Goal: Task Accomplishment & Management: Complete application form

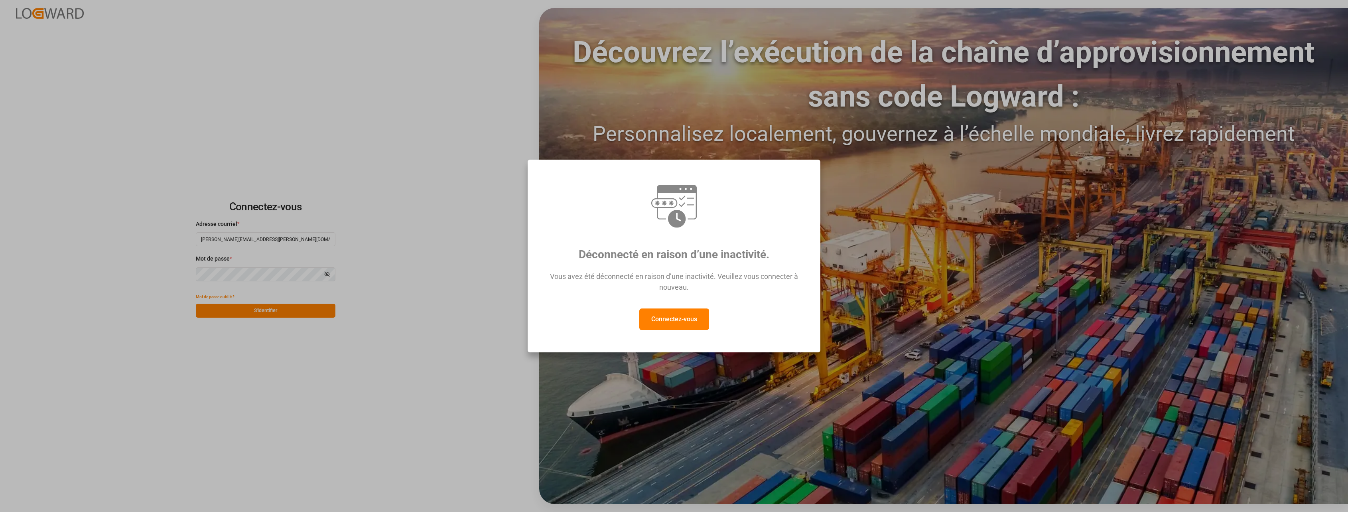
click at [669, 319] on button "Connectez-vous" at bounding box center [674, 319] width 70 height 22
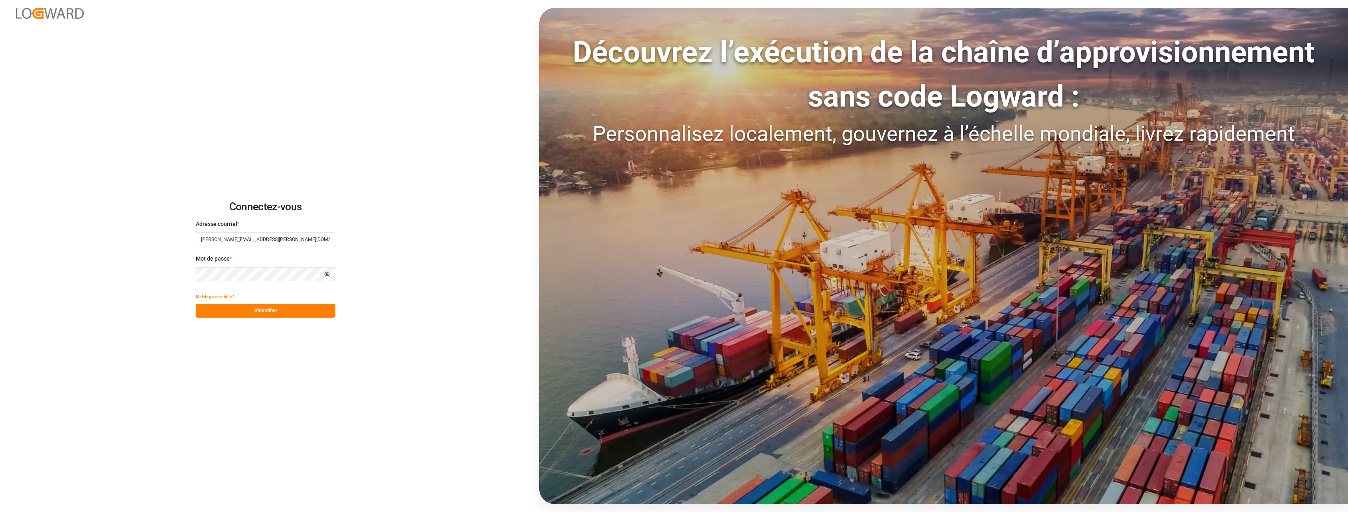
click at [277, 302] on div "Mot de passe oublié ?" at bounding box center [266, 297] width 140 height 14
click at [277, 307] on button "S'identifier" at bounding box center [266, 310] width 140 height 14
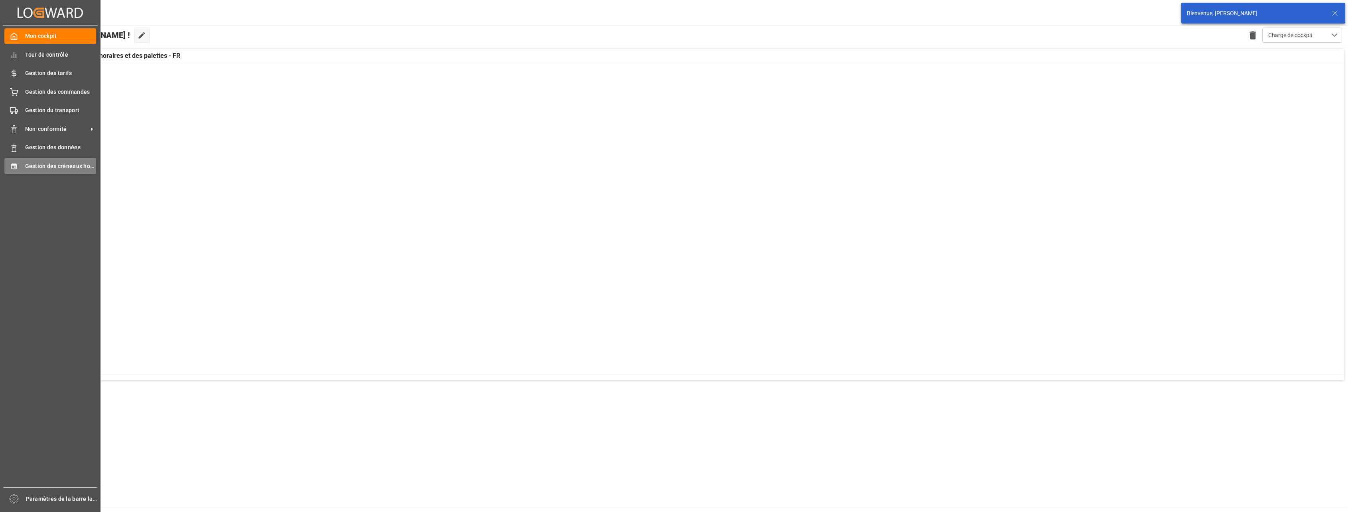
click at [15, 165] on icon at bounding box center [13, 166] width 5 height 6
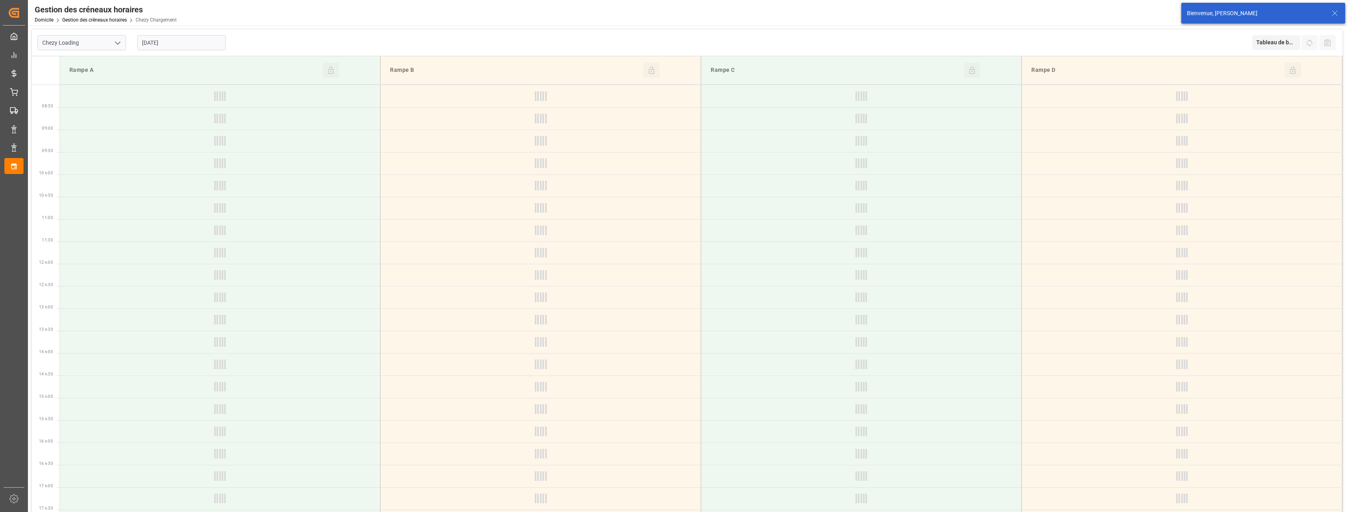
click at [116, 41] on icon "Ouvrir le menu" at bounding box center [118, 43] width 10 height 10
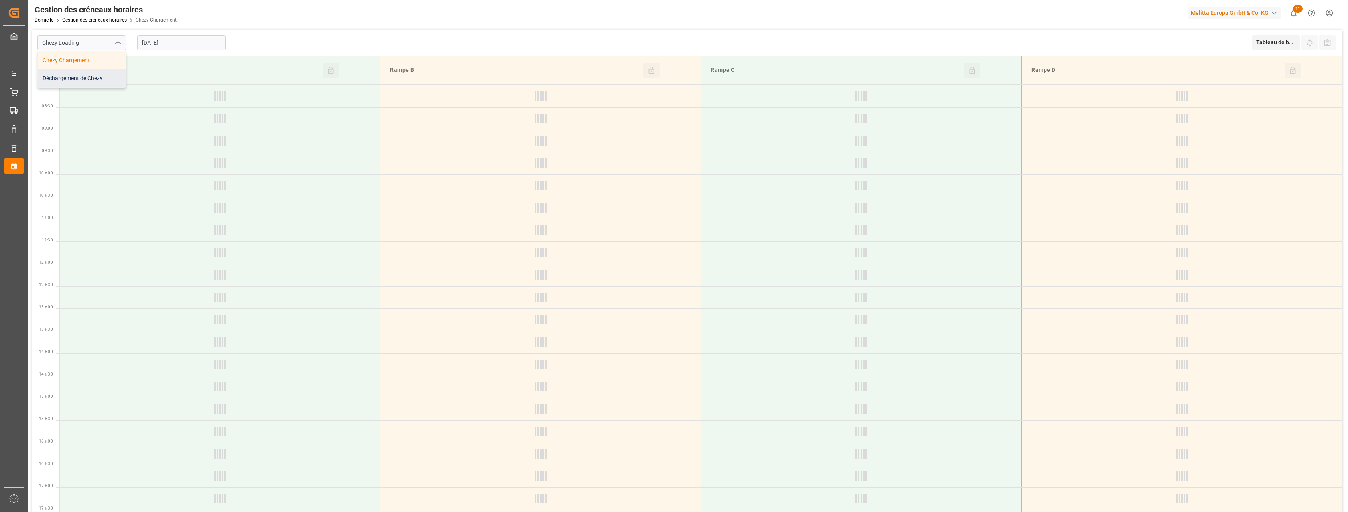
click at [97, 76] on div "Déchargement de Chezy" at bounding box center [82, 78] width 88 height 18
type input "Chezy Unloading"
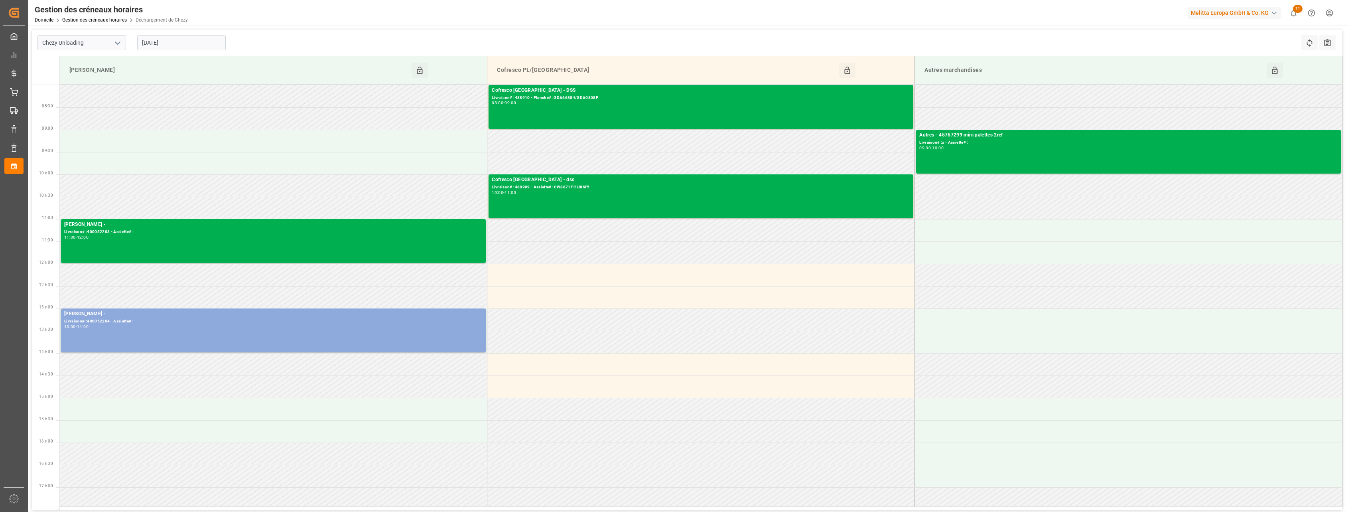
click at [196, 45] on input "[DATE]" at bounding box center [181, 42] width 89 height 15
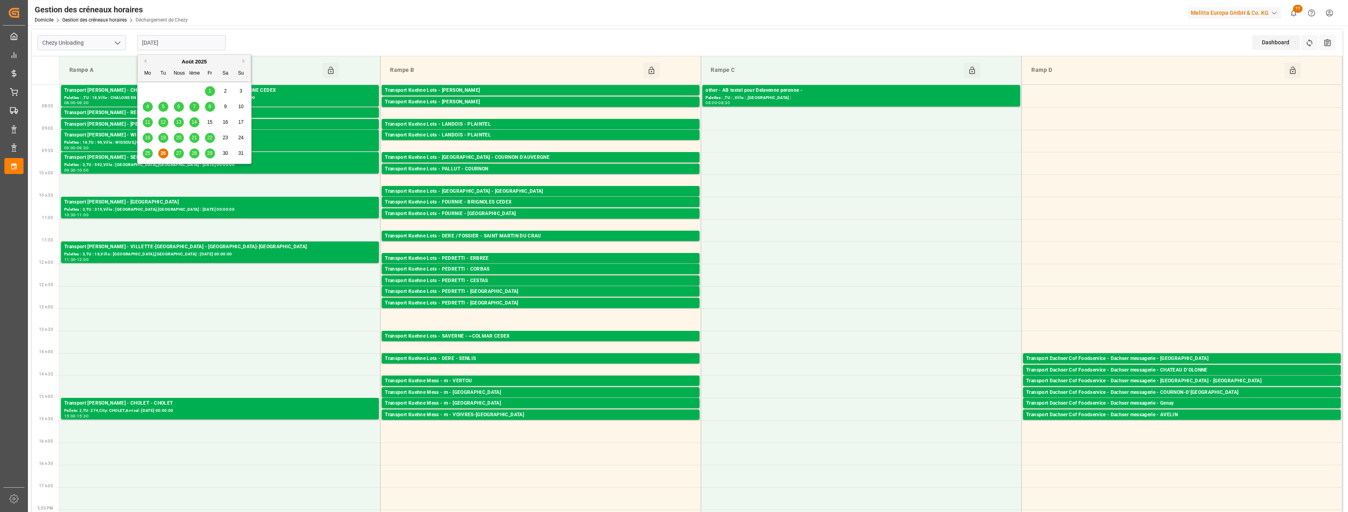
click at [179, 152] on span "27" at bounding box center [178, 153] width 5 height 6
type input "[DATE]"
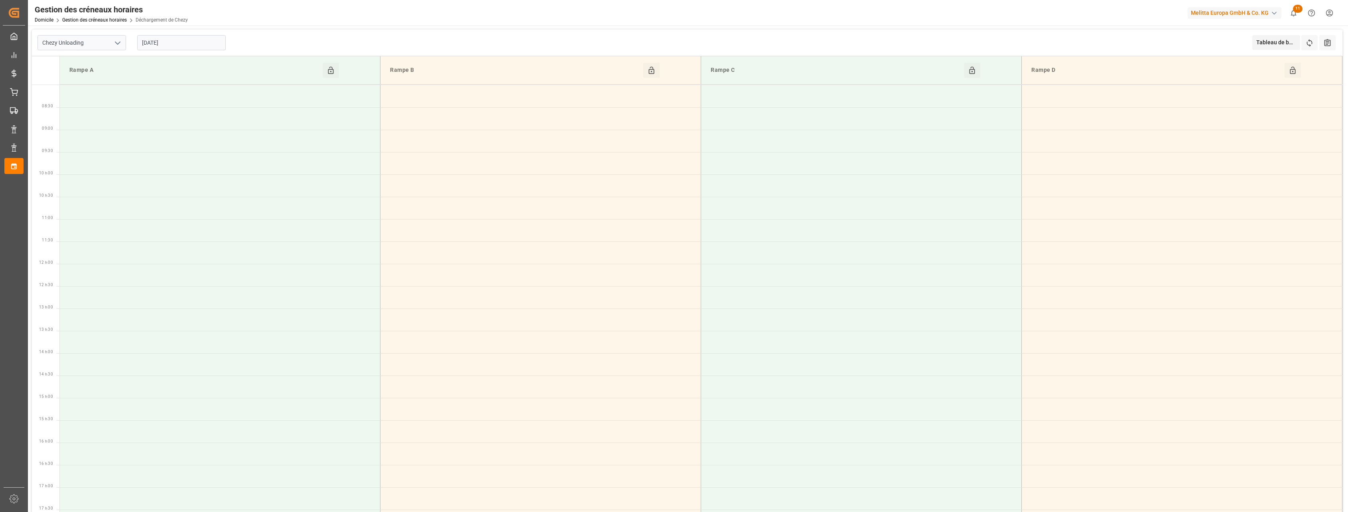
click at [119, 43] on icon "Ouvrir le menu" at bounding box center [118, 43] width 10 height 10
click at [110, 65] on div "Chezy Chargement" at bounding box center [82, 60] width 88 height 18
click at [112, 40] on button "Ouvrir le menu" at bounding box center [117, 43] width 12 height 12
click at [117, 42] on polyline "Fermer le menu" at bounding box center [117, 43] width 5 height 2
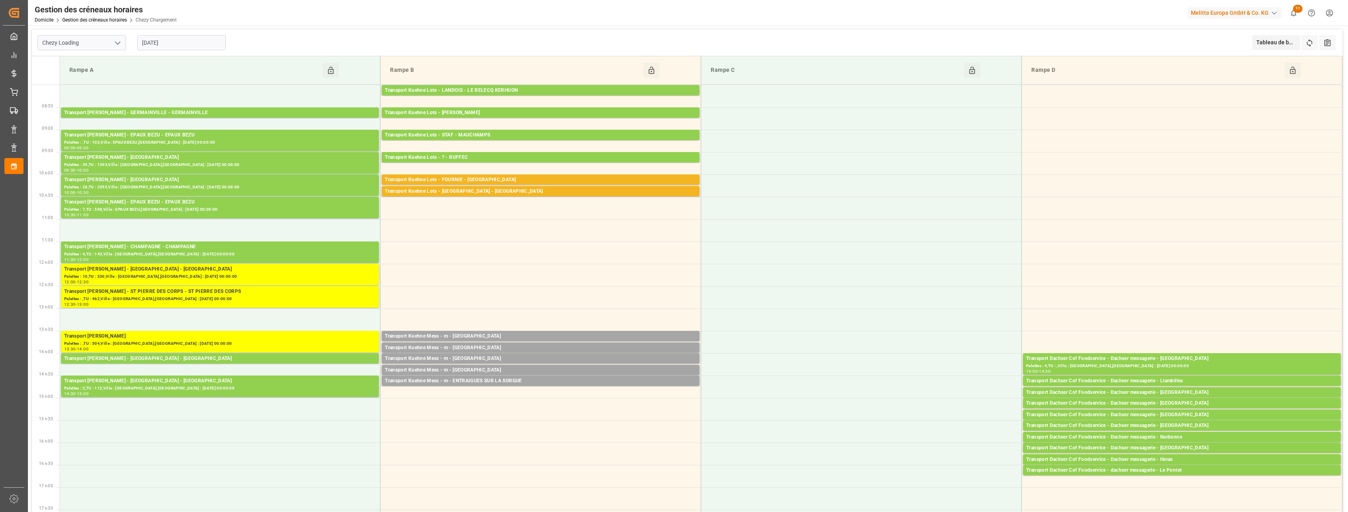
click at [114, 47] on icon "Ouvrir le menu" at bounding box center [118, 43] width 10 height 10
click at [99, 79] on div "Déchargement de Chezy" at bounding box center [82, 78] width 88 height 18
type input "Chezy Unloading"
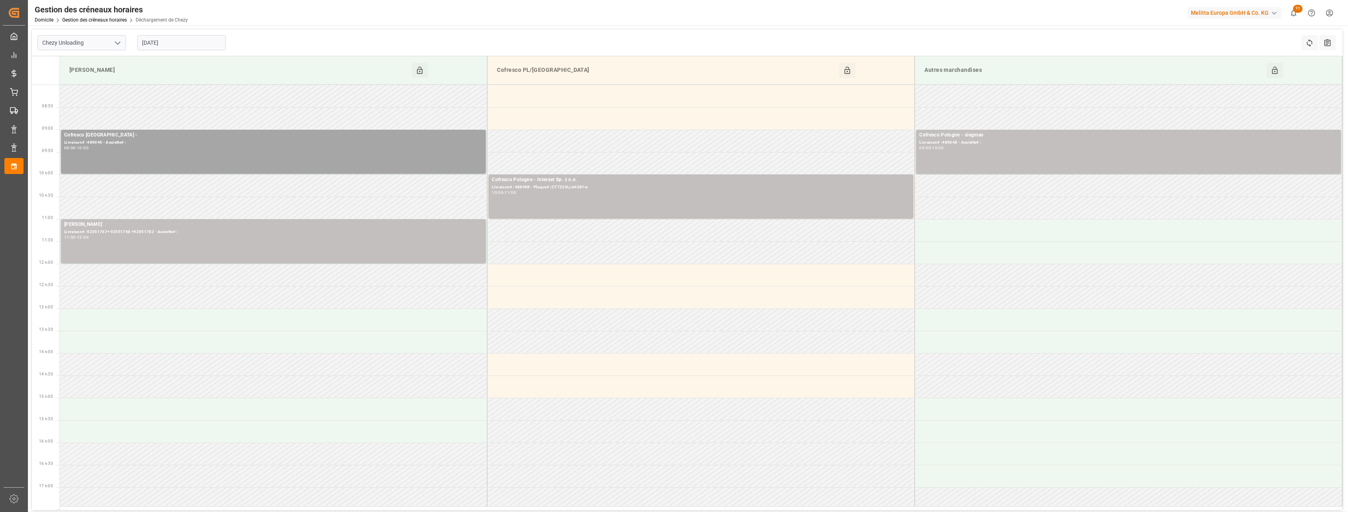
click at [209, 51] on div "[DATE]" at bounding box center [182, 43] width 100 height 26
click at [204, 46] on input "[DATE]" at bounding box center [181, 42] width 89 height 15
click at [164, 151] on span "26" at bounding box center [162, 153] width 5 height 6
type input "[DATE]"
